Goal: Task Accomplishment & Management: Complete application form

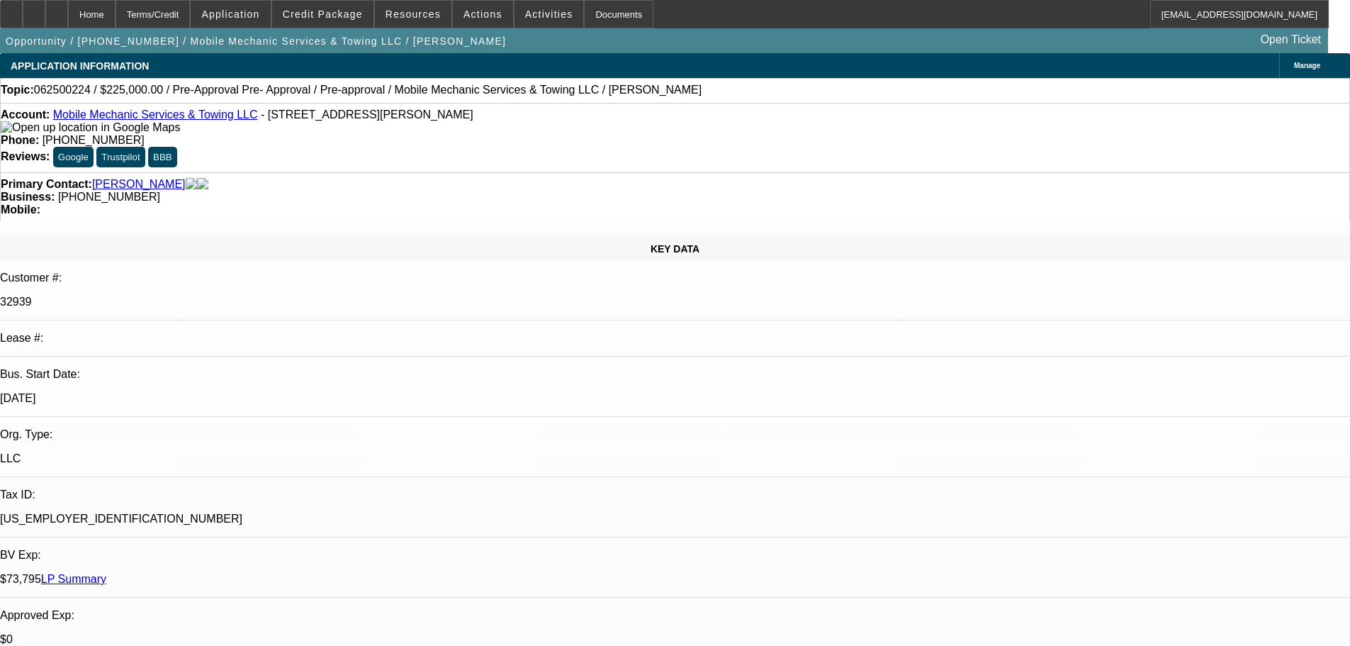
select select "0"
select select "0.1"
select select "4"
select select "0"
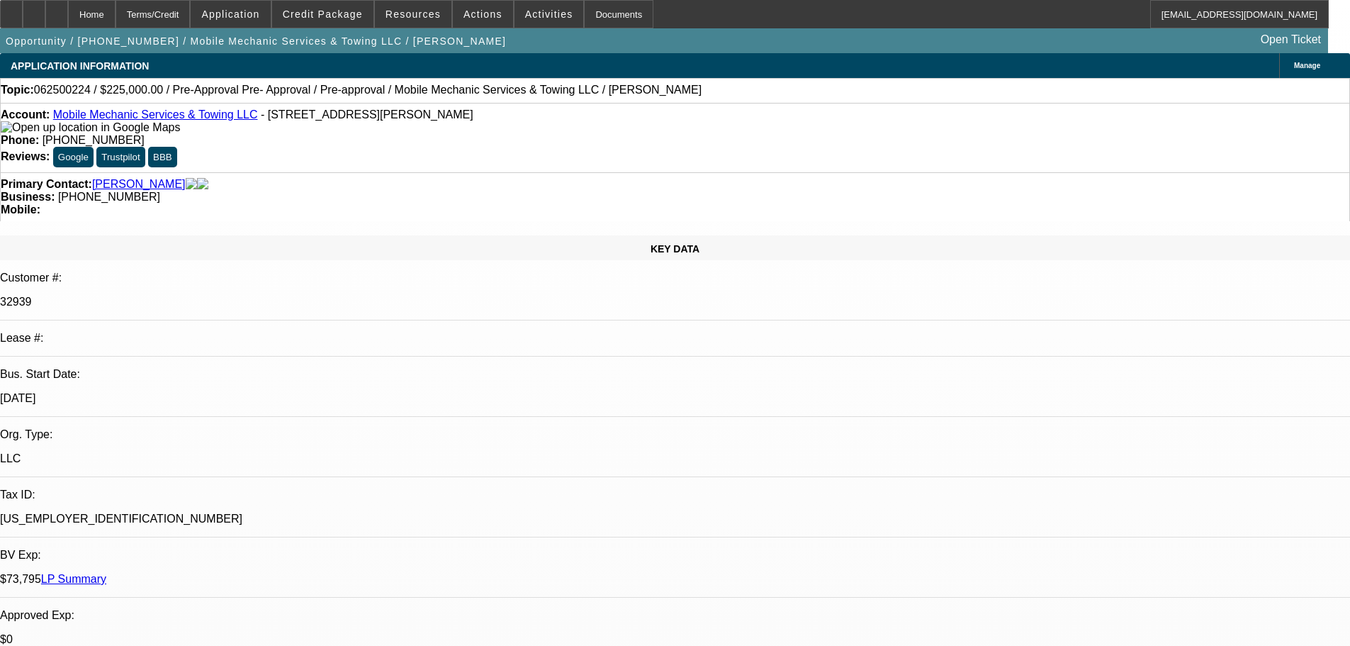
select select "0"
select select "0.1"
select select "4"
select select "0"
select select "2"
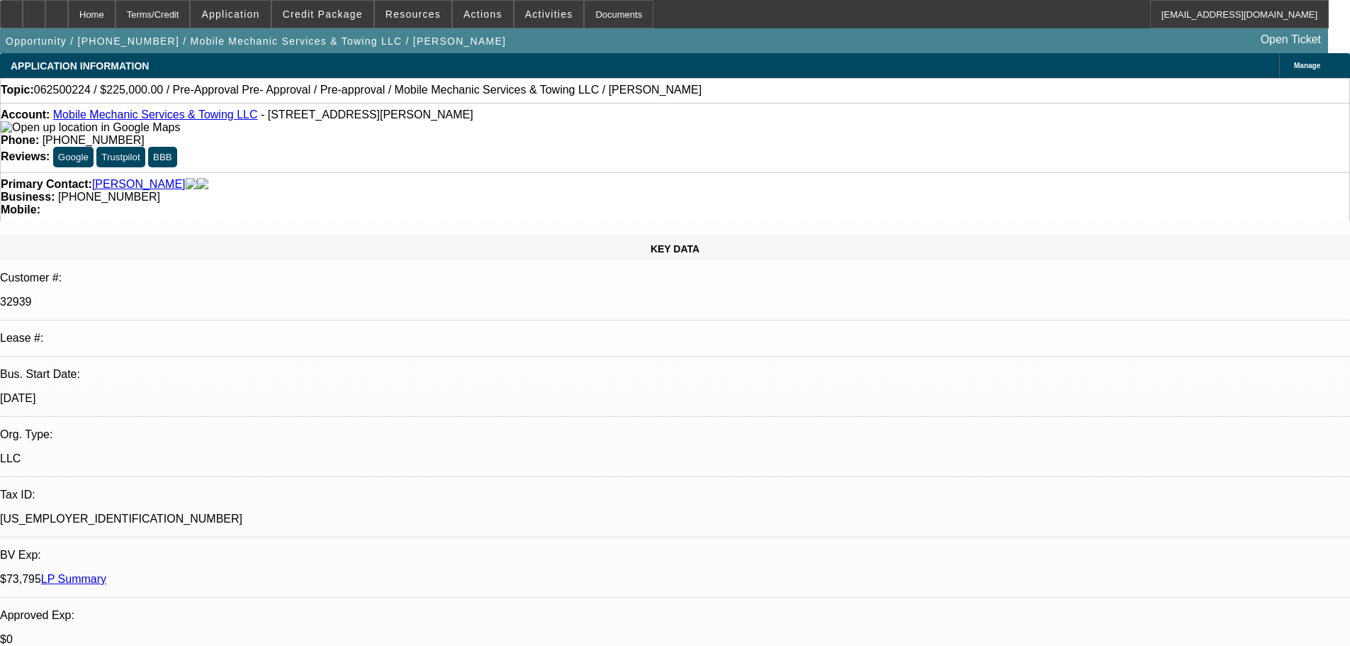
select select "2"
select select "0.1"
select select "4"
select select "0"
select select "2"
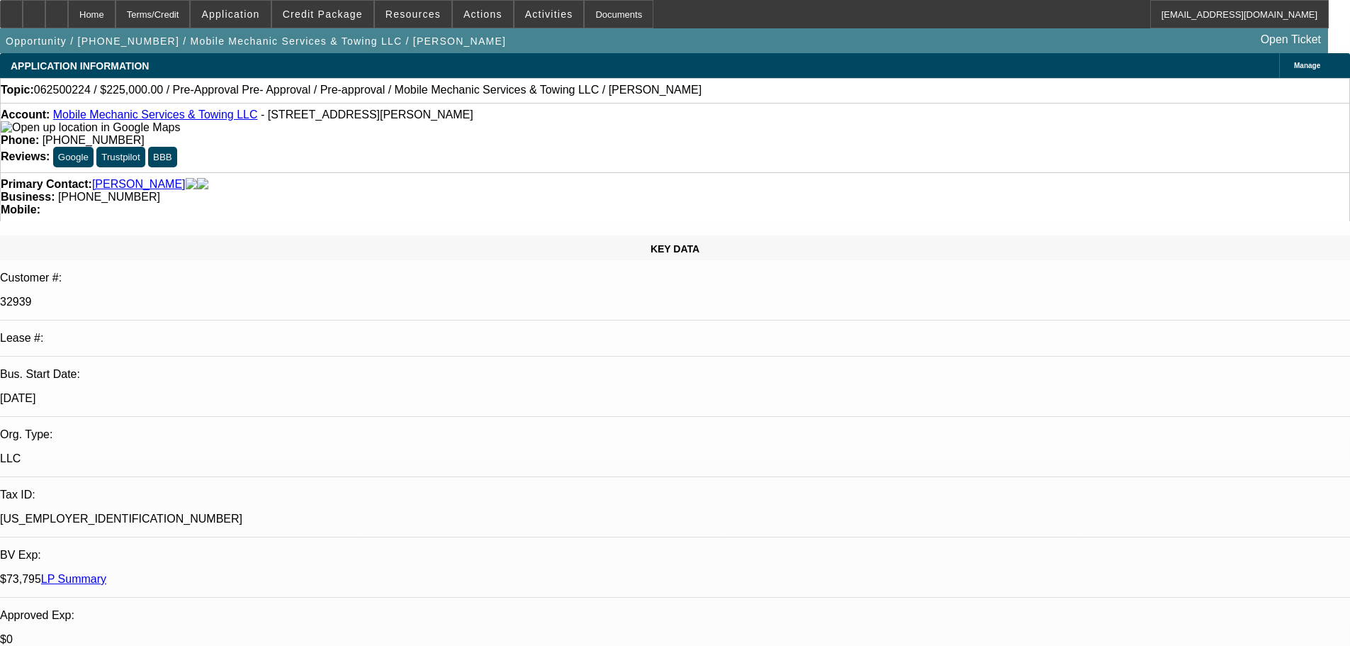
select select "2"
select select "0.1"
select select "4"
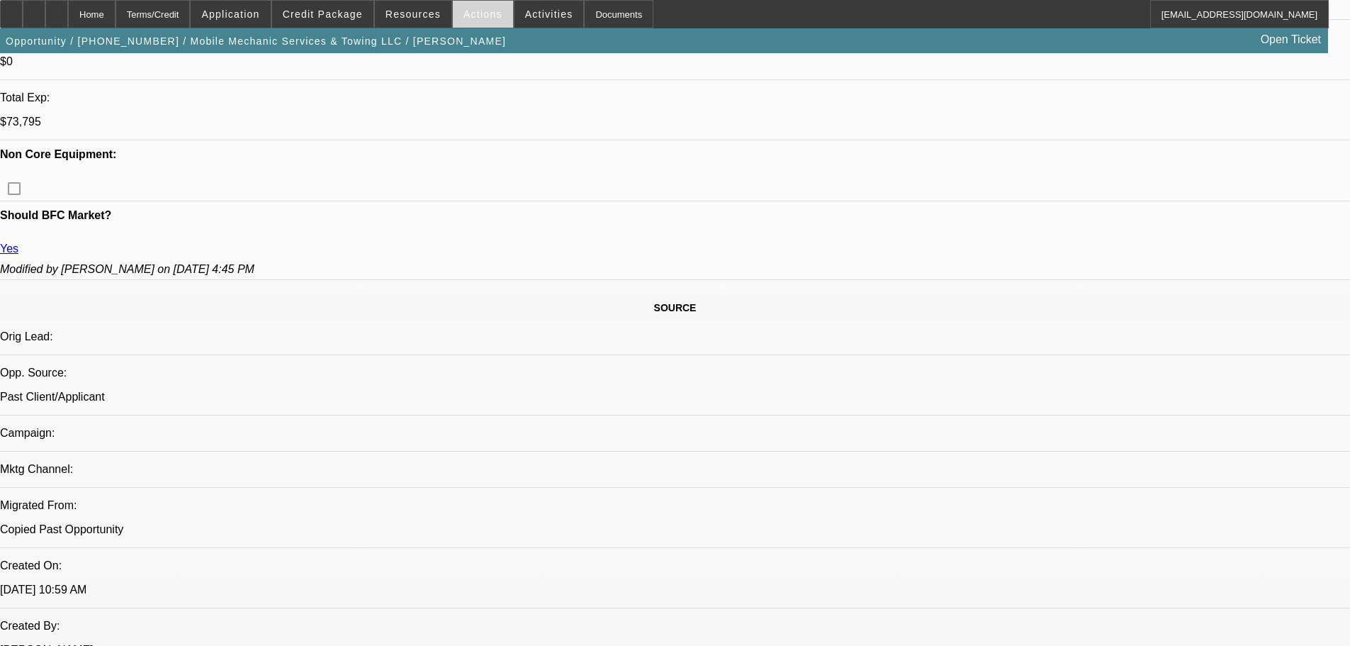
scroll to position [638, 0]
click at [482, 12] on span "Actions" at bounding box center [482, 14] width 39 height 11
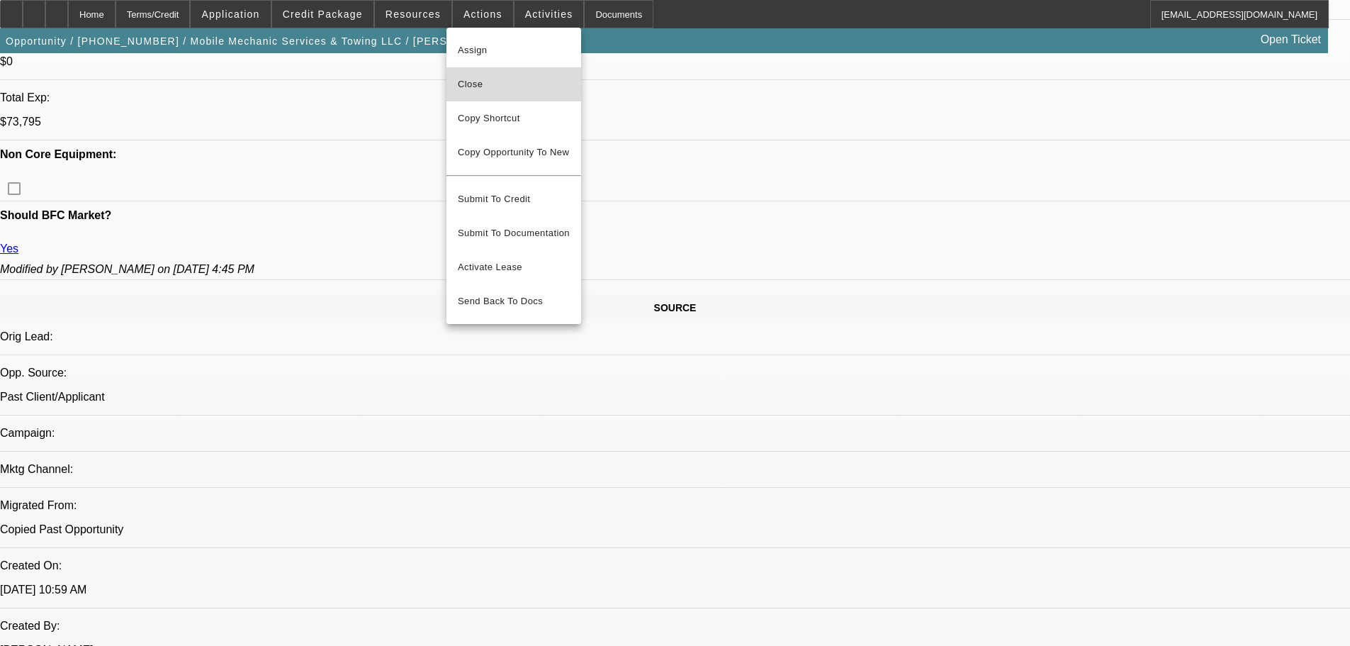
click at [492, 84] on span "Close" at bounding box center [514, 84] width 112 height 17
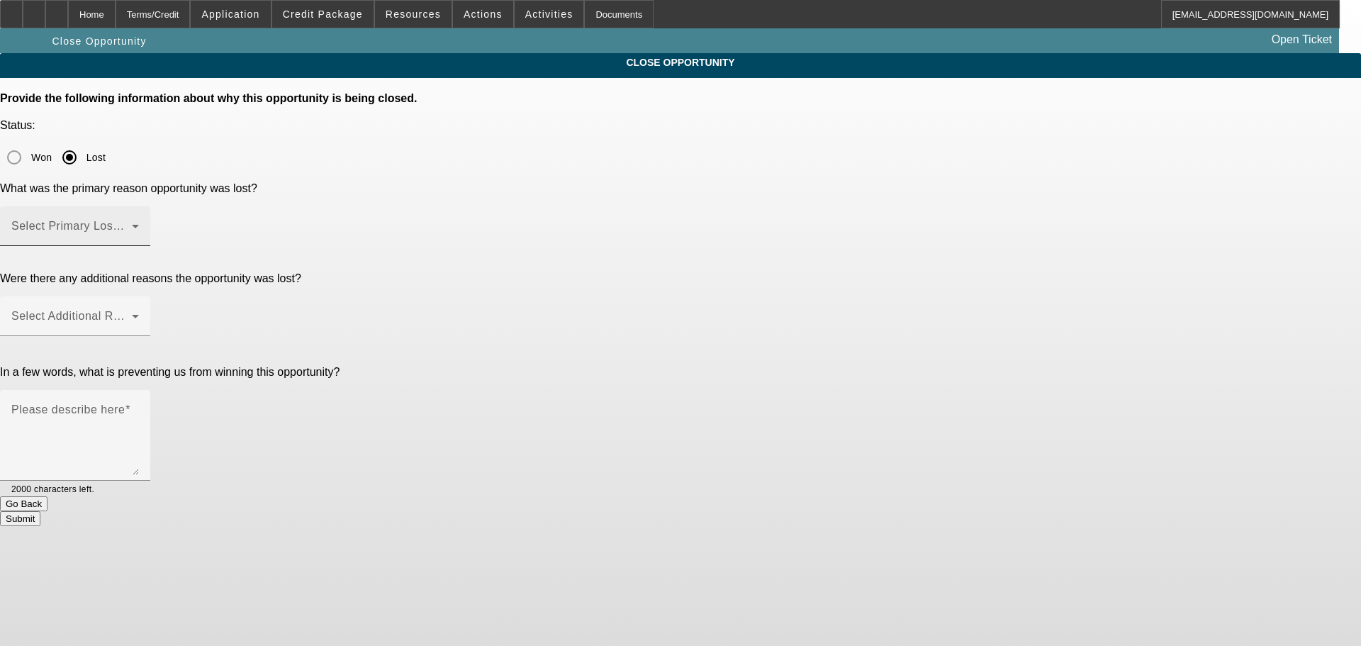
click at [132, 223] on span at bounding box center [71, 231] width 120 height 17
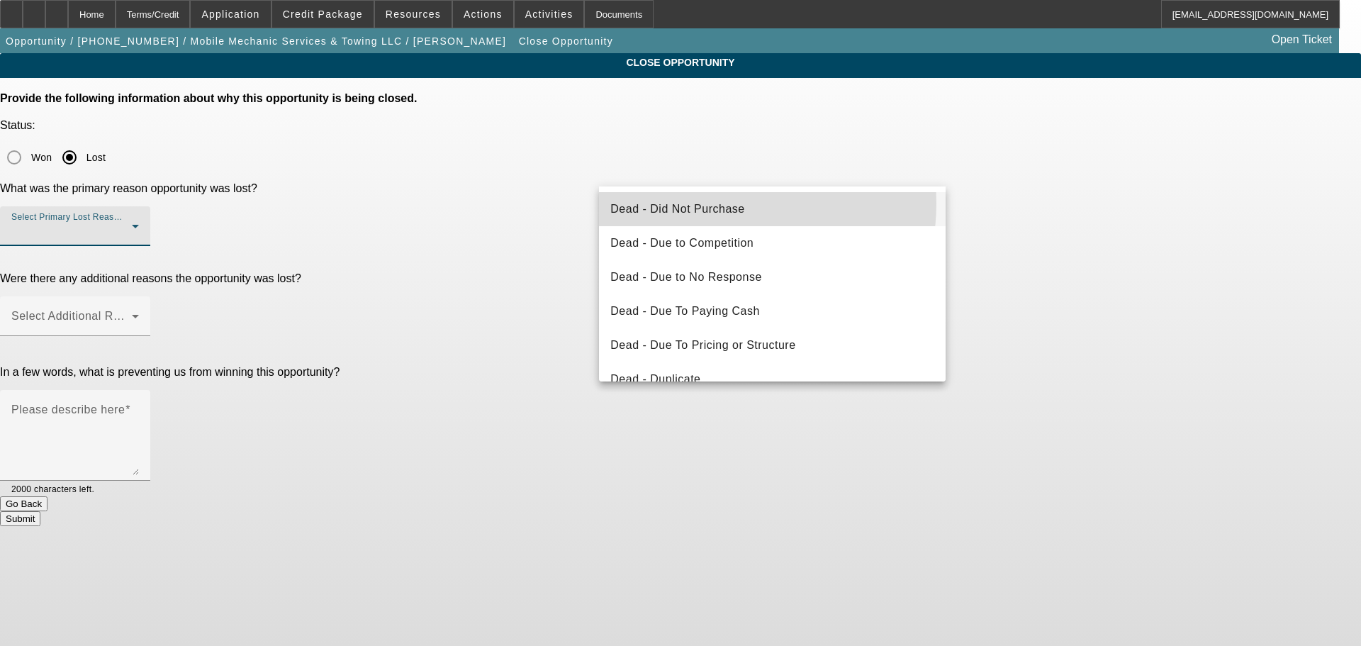
click at [723, 203] on span "Dead - Did Not Purchase" at bounding box center [677, 209] width 134 height 17
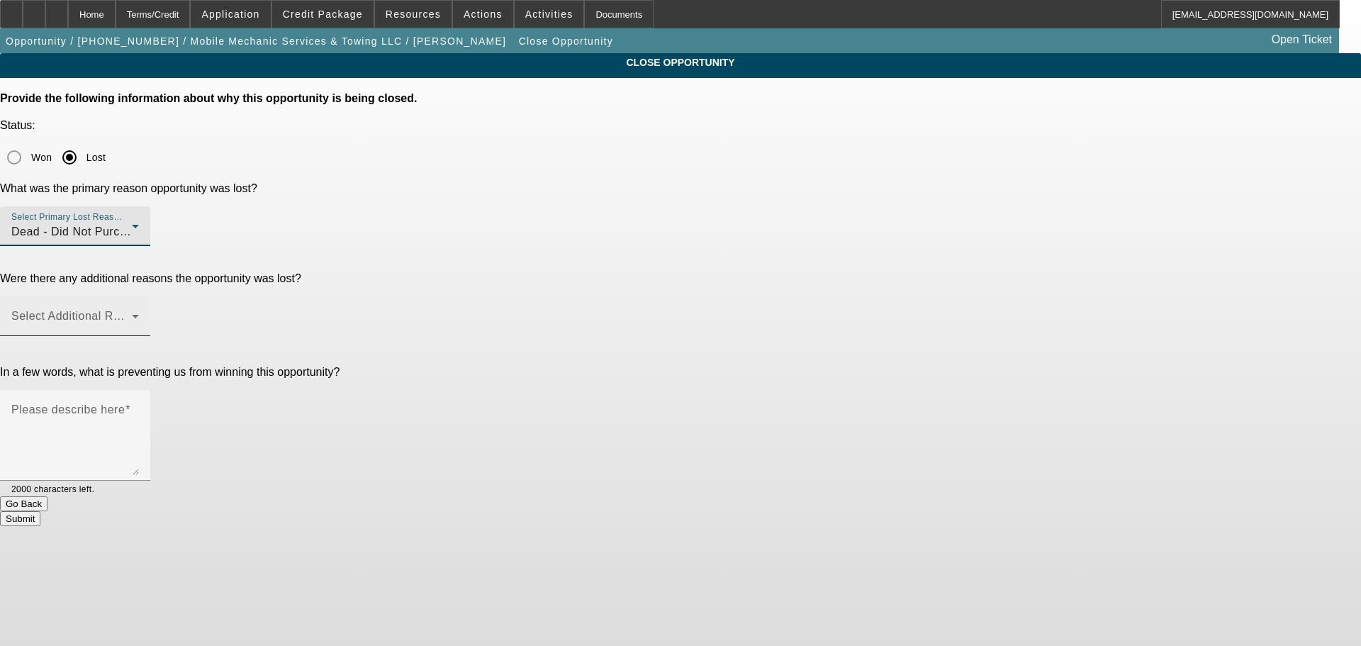
click at [152, 310] on mat-label "Select Additional Reasons" at bounding box center [81, 316] width 140 height 12
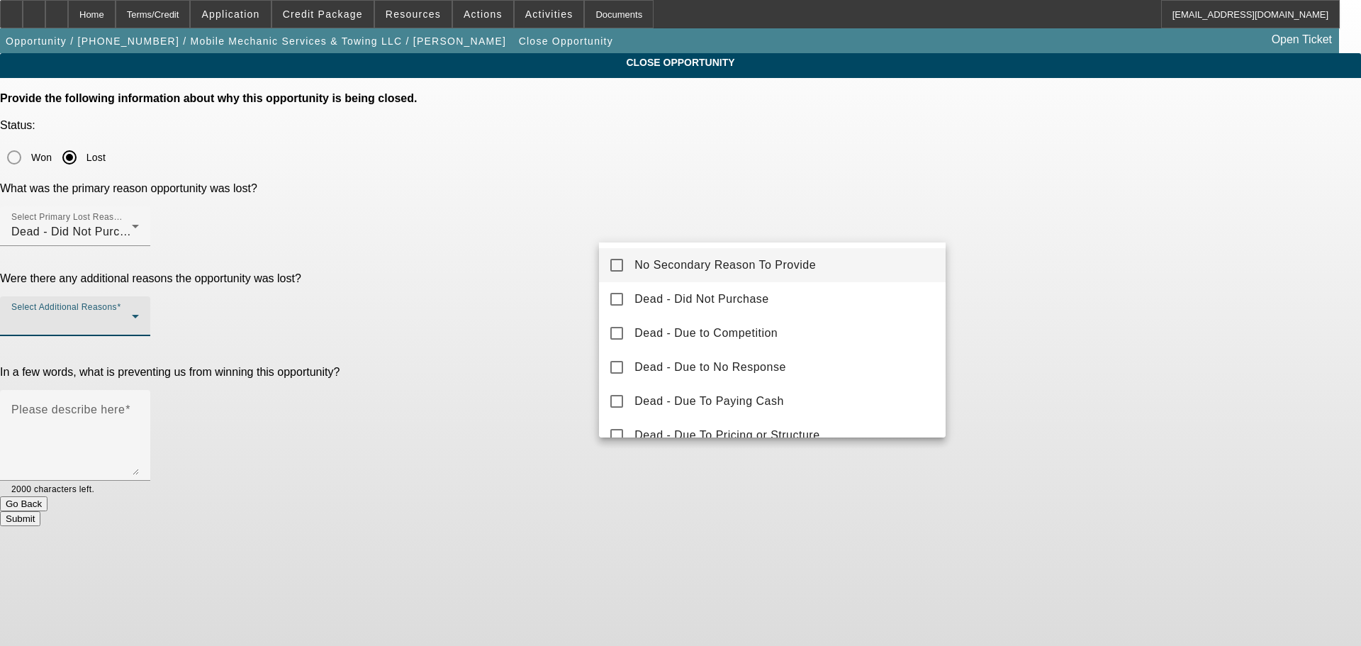
click at [748, 272] on span "No Secondary Reason To Provide" at bounding box center [724, 265] width 181 height 17
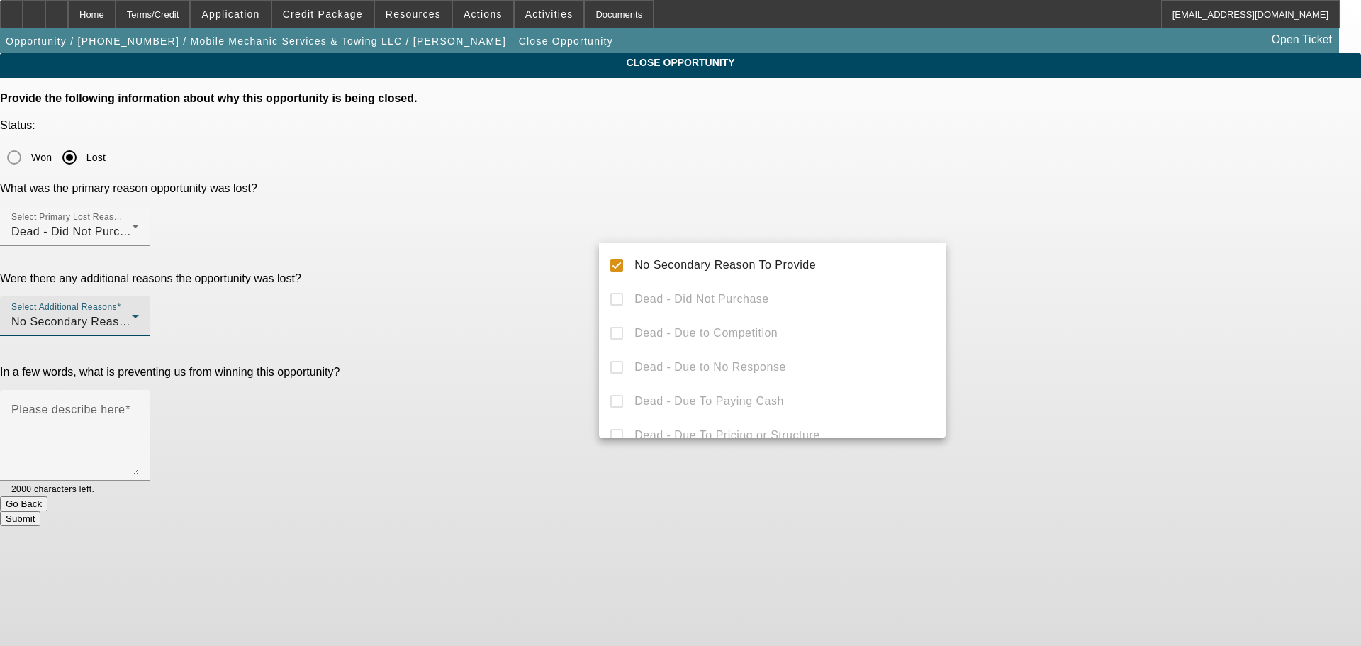
click at [1023, 257] on div at bounding box center [680, 323] width 1361 height 646
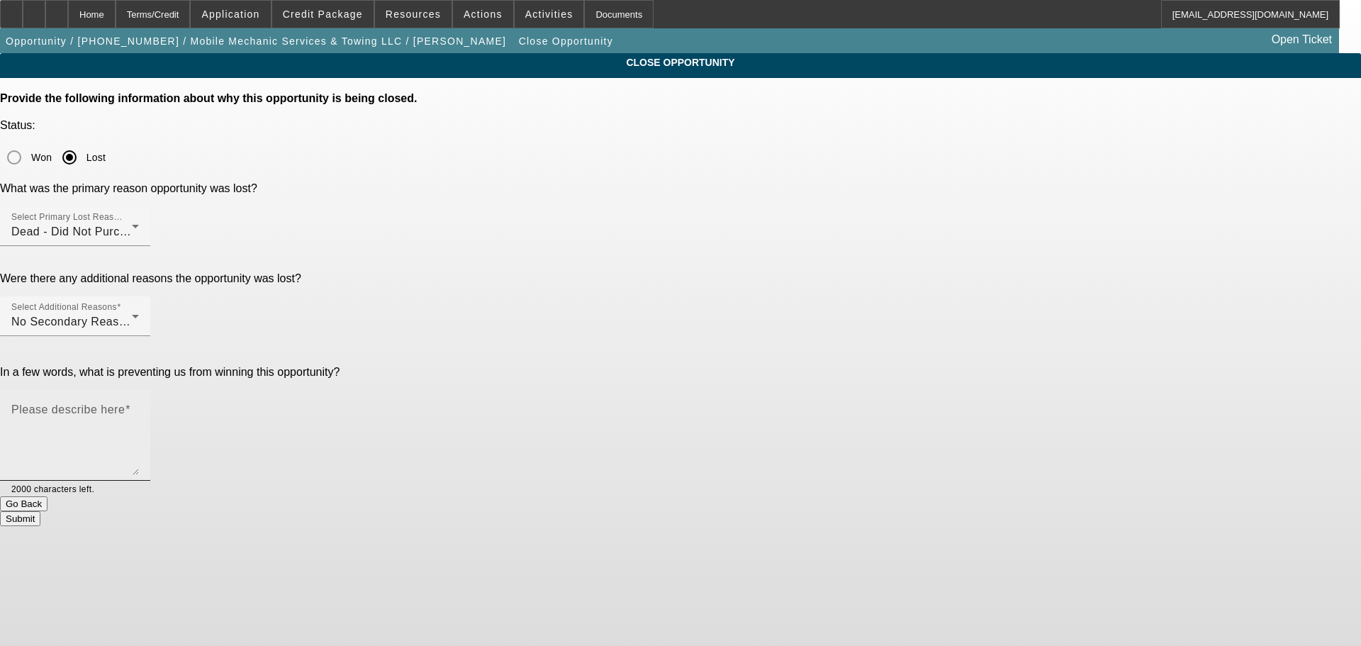
click at [139, 407] on textarea "Please describe here" at bounding box center [75, 441] width 128 height 68
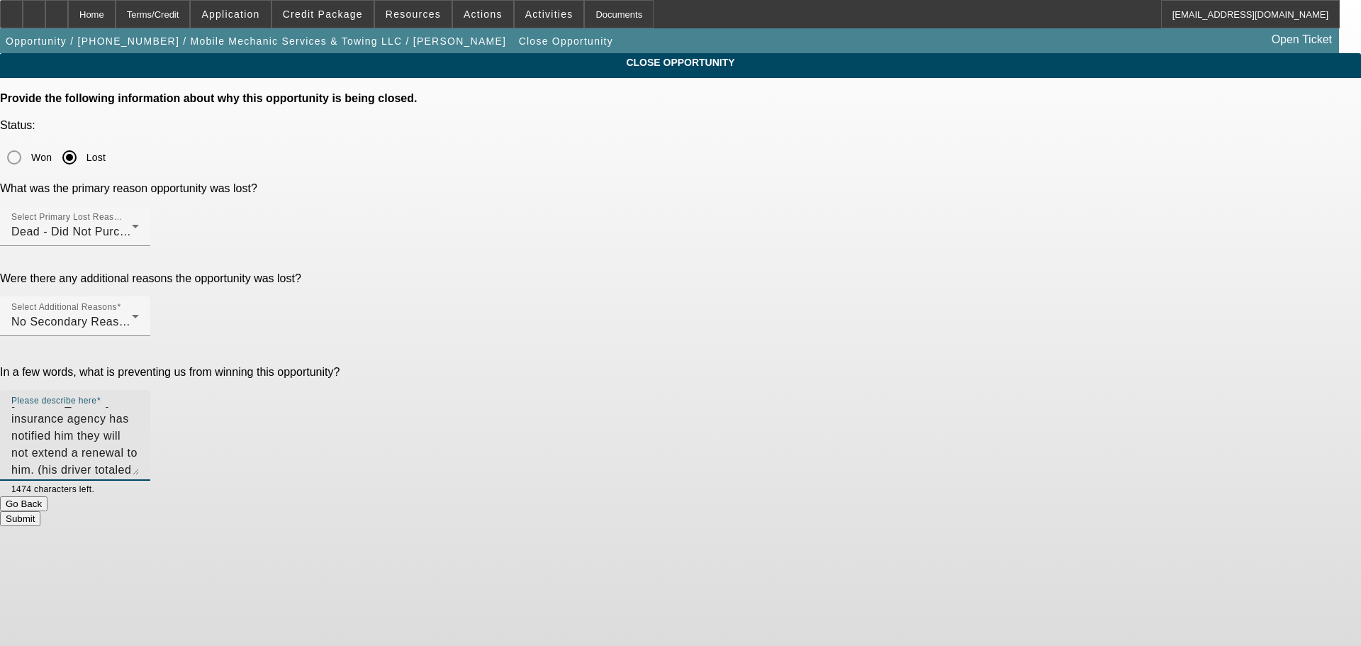
type textarea "Sitting tight on the $300K unit. [PERSON_NAME]' insurance agency has notified h…"
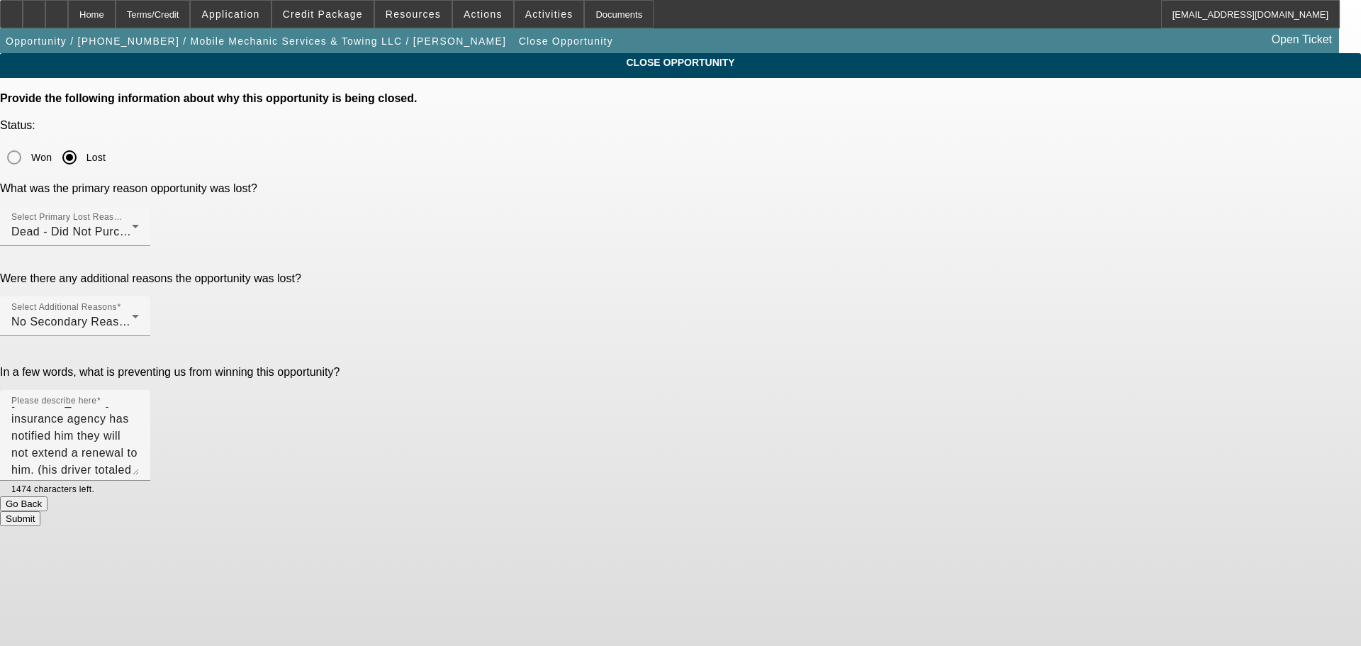
click at [40, 511] on button "Submit" at bounding box center [20, 518] width 40 height 15
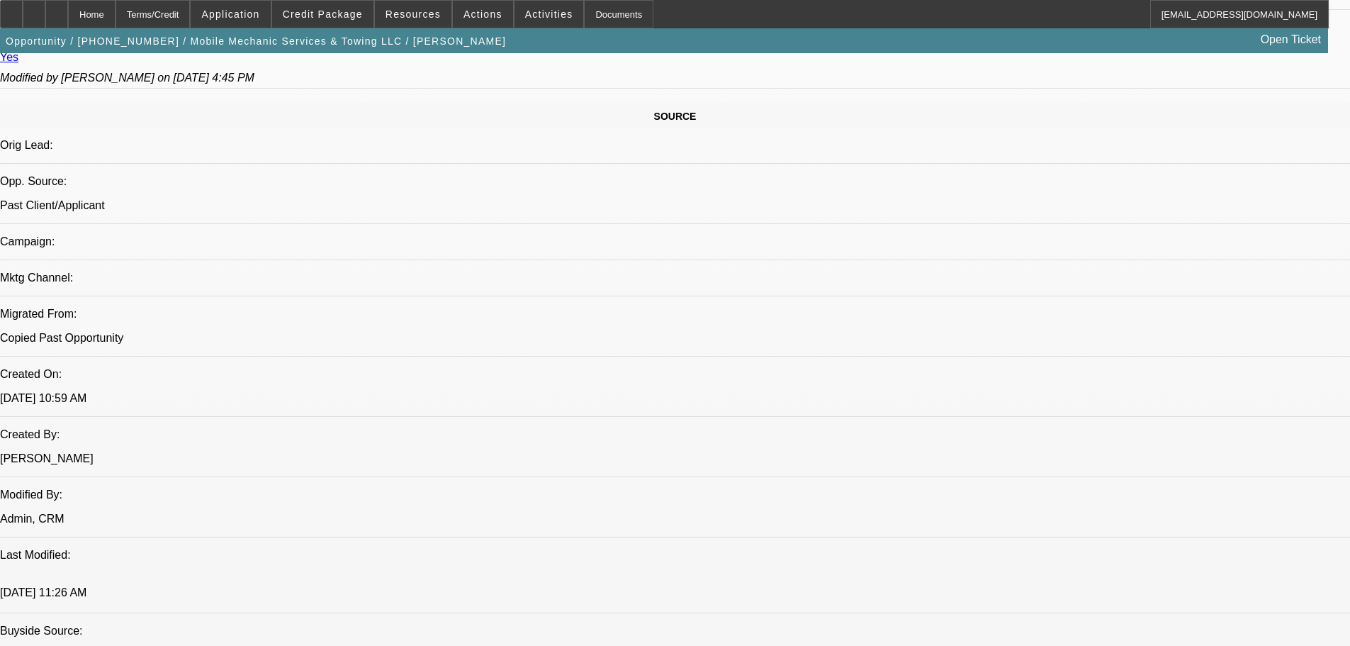
select select "0"
select select "0.1"
select select "4"
select select "0"
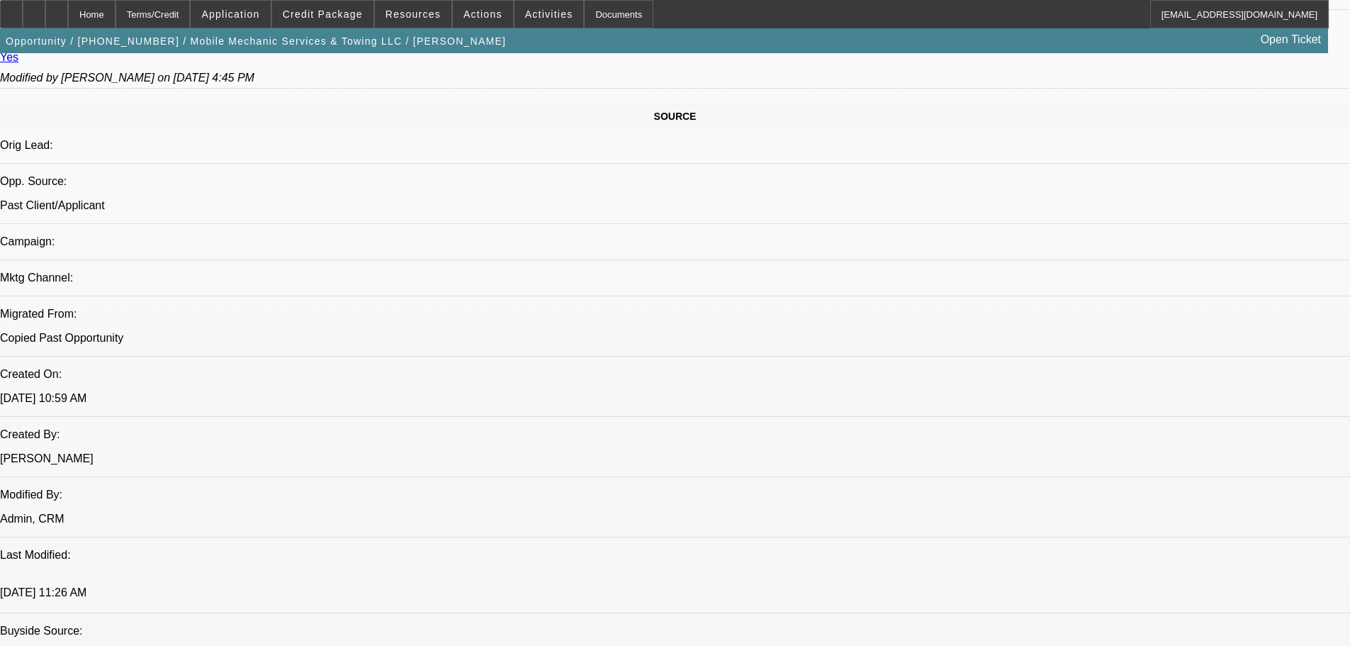
select select "0"
select select "0.1"
select select "4"
select select "0"
select select "2"
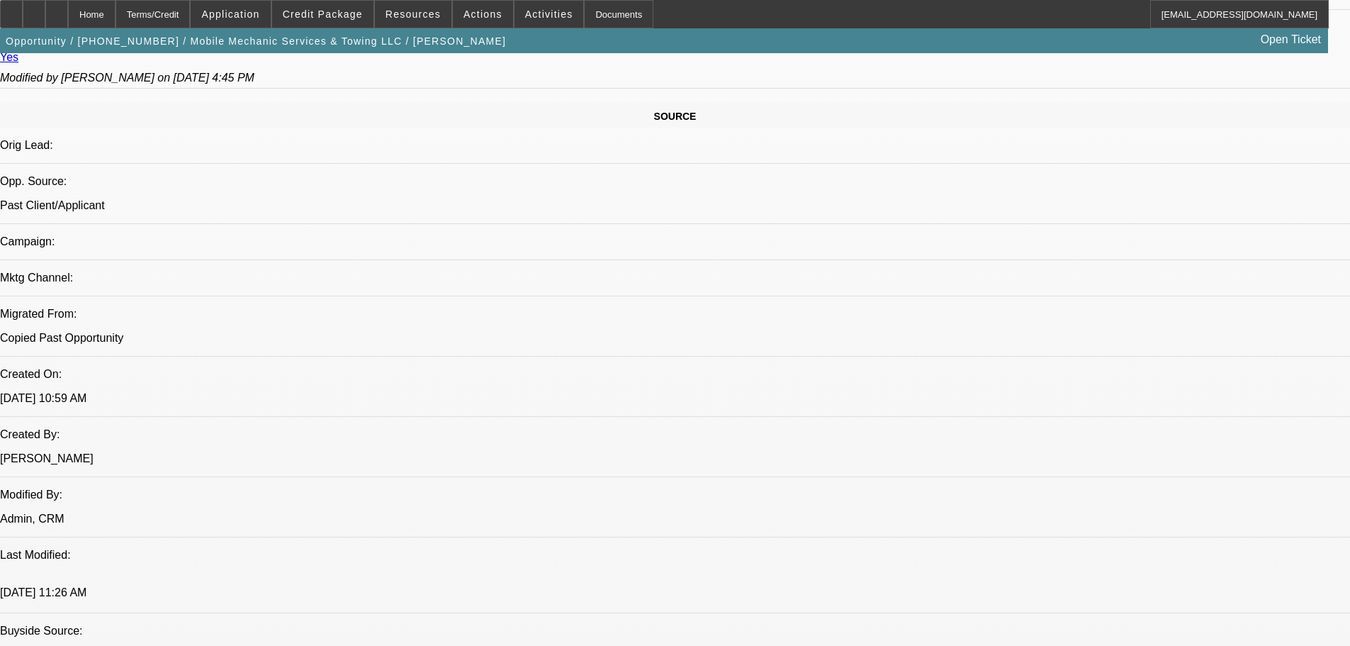
select select "2"
select select "0.1"
select select "4"
select select "0"
select select "2"
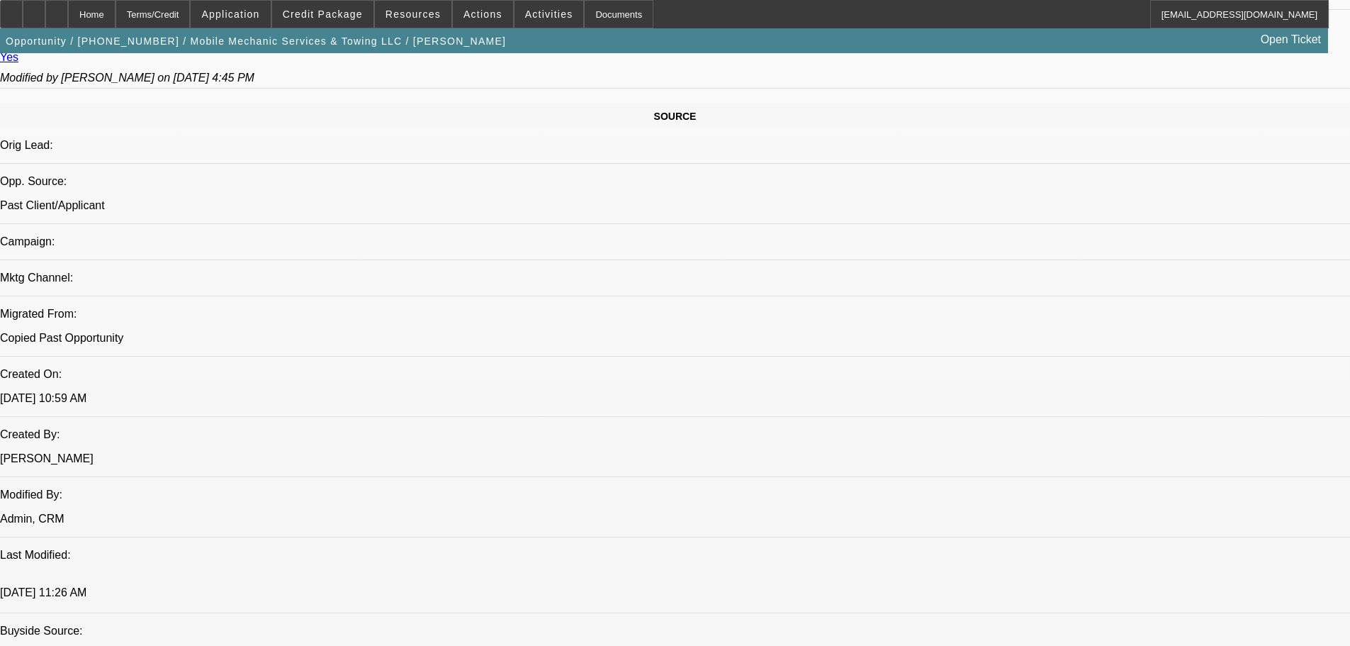
select select "2"
select select "0.1"
select select "4"
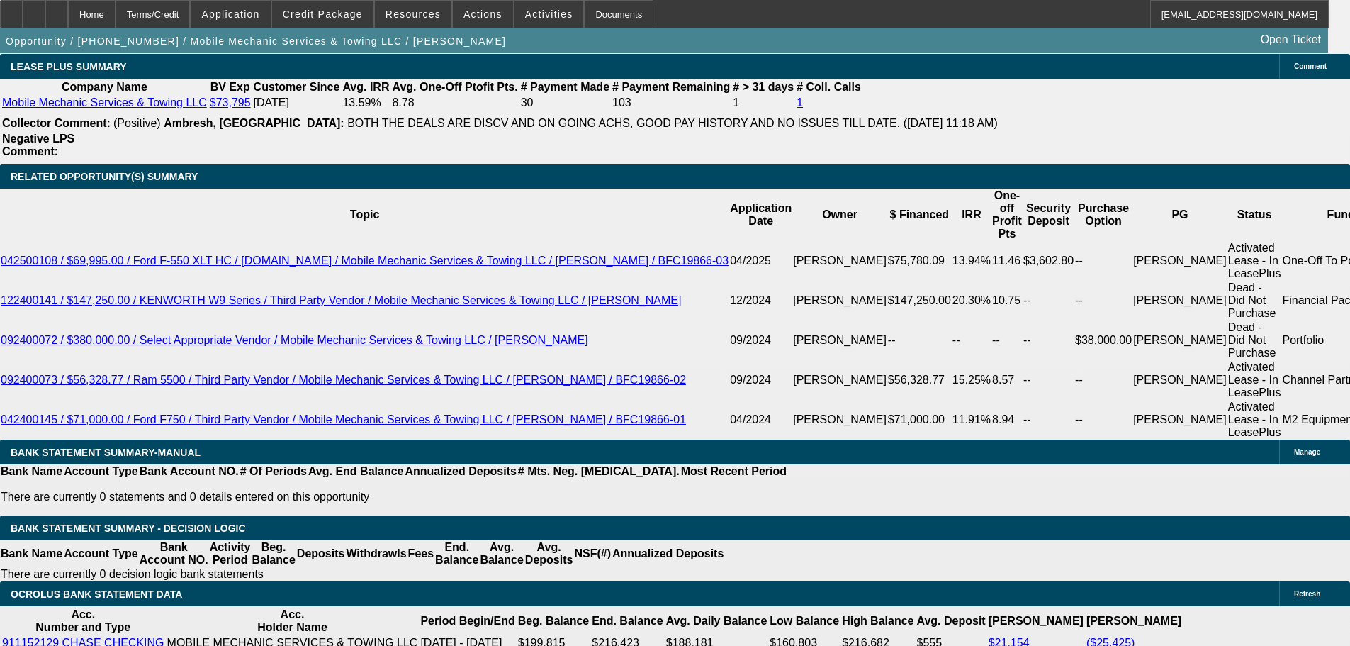
scroll to position [2403, 0]
